Goal: Navigation & Orientation: Find specific page/section

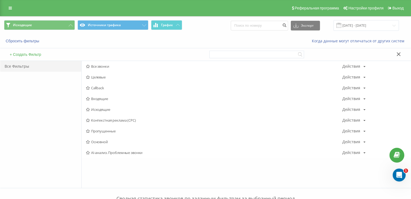
click at [104, 97] on span "Входящие" at bounding box center [214, 99] width 256 height 4
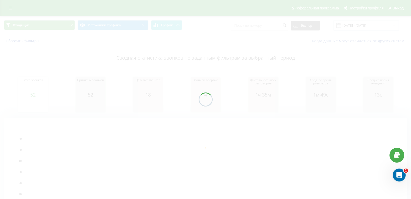
click at [50, 22] on div at bounding box center [205, 99] width 411 height 199
click at [51, 25] on div at bounding box center [205, 99] width 411 height 199
click at [62, 27] on div "Входящие Источники трафика График Экспорт .csv .xls .xlsx [DATE] - [DATE] Сброс…" at bounding box center [205, 126] width 411 height 221
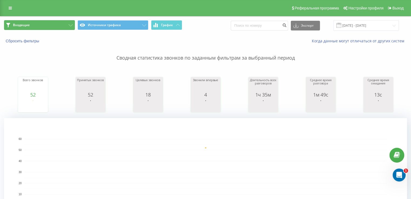
click at [73, 23] on button "Входящие" at bounding box center [39, 25] width 71 height 10
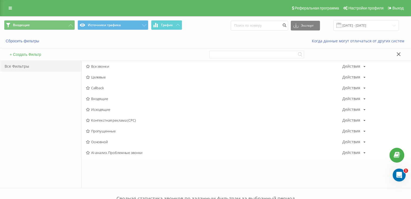
click at [94, 108] on span "Исходящие" at bounding box center [214, 110] width 256 height 4
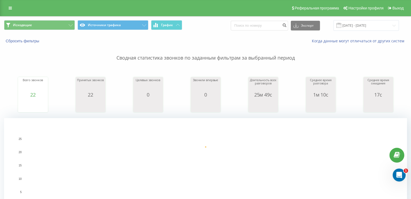
click at [53, 18] on div "Исходящие Источники трафика График Экспорт .csv .xls .xlsx [DATE] - [DATE]" at bounding box center [205, 25] width 410 height 18
click at [53, 22] on button "Исходящие" at bounding box center [39, 25] width 71 height 10
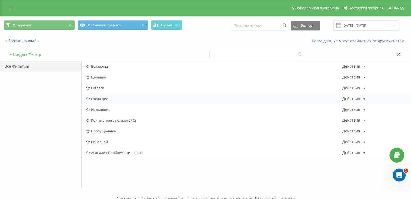
click at [102, 103] on div "Входящие Действия Редактировать Копировать Удалить По умолчанию Поделиться" at bounding box center [246, 98] width 329 height 11
click at [99, 102] on div "Входящие Действия Редактировать Копировать Удалить По умолчанию Поделиться" at bounding box center [246, 98] width 329 height 11
click at [97, 100] on span "Входящие" at bounding box center [214, 99] width 256 height 4
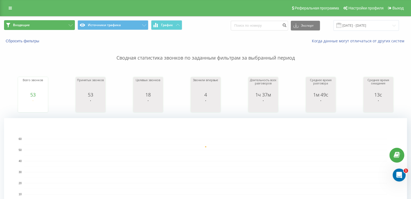
click at [59, 26] on button "Входящие" at bounding box center [39, 25] width 71 height 10
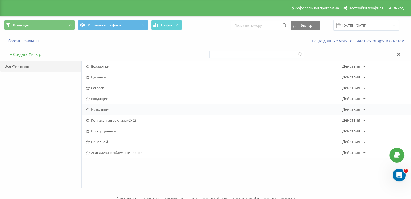
click at [100, 108] on span "Исходящие" at bounding box center [214, 110] width 256 height 4
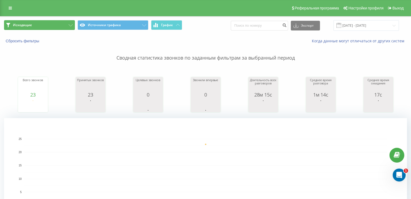
click at [53, 29] on button "Исходящие" at bounding box center [39, 25] width 71 height 10
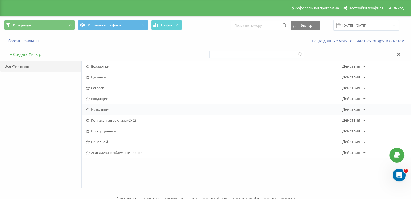
click at [100, 112] on div "Исходящие Действия Редактировать Копировать Удалить По умолчанию Поделиться" at bounding box center [246, 109] width 329 height 11
click at [97, 109] on span "Исходящие" at bounding box center [214, 110] width 256 height 4
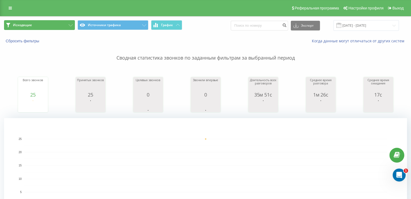
click at [48, 29] on button "Исходящие" at bounding box center [39, 25] width 71 height 10
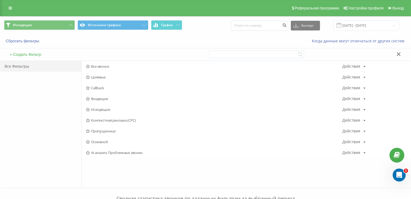
click at [90, 66] on span "Все звонки" at bounding box center [214, 67] width 256 height 4
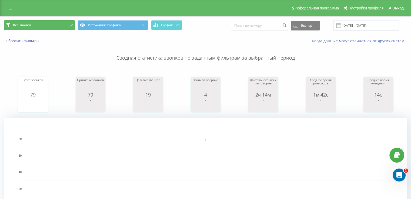
click at [46, 28] on button "Все звонки" at bounding box center [39, 25] width 71 height 10
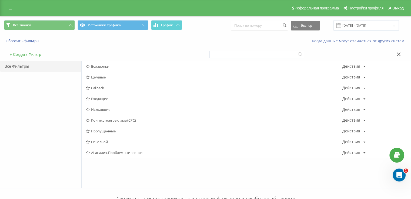
click at [92, 67] on span "Все звонки" at bounding box center [214, 67] width 256 height 4
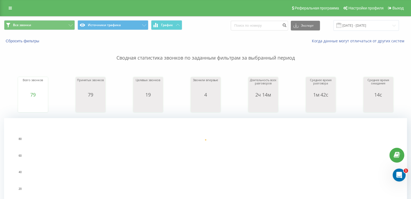
click at [56, 16] on div "Все звонки Источники трафика График Экспорт .csv .xls .xlsx [DATE] - [DATE]" at bounding box center [205, 25] width 410 height 18
click at [55, 22] on button "Все звонки" at bounding box center [39, 25] width 71 height 10
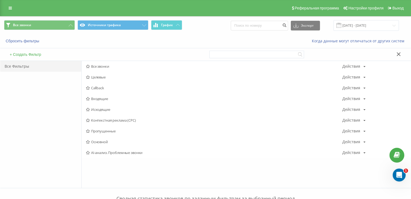
drag, startPoint x: 111, startPoint y: 109, endPoint x: 84, endPoint y: 87, distance: 35.5
click at [111, 109] on span "Исходящие" at bounding box center [214, 110] width 256 height 4
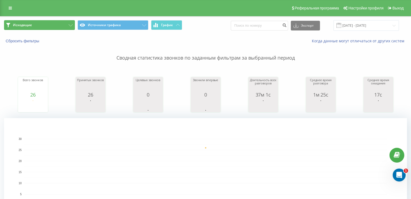
click at [46, 23] on button "Исходящие" at bounding box center [39, 25] width 71 height 10
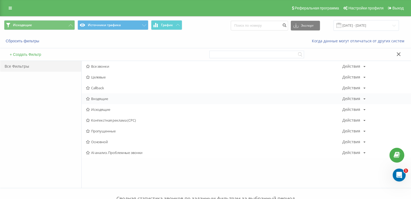
click at [93, 97] on span "Входящие" at bounding box center [214, 99] width 256 height 4
